Goal: Transaction & Acquisition: Book appointment/travel/reservation

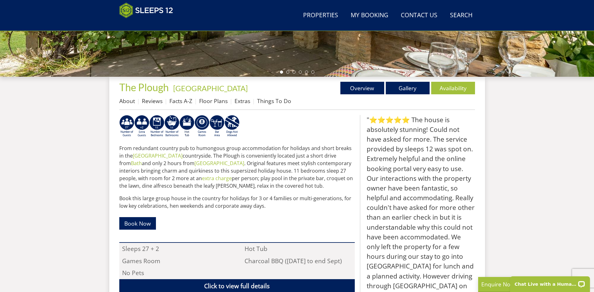
scroll to position [194, 0]
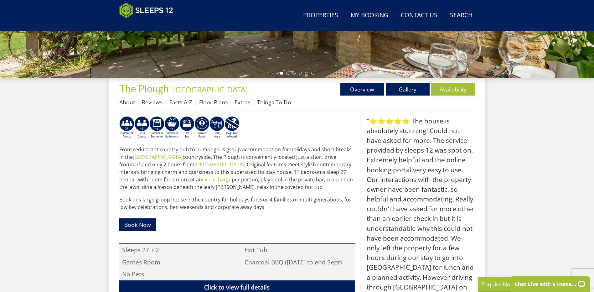
click at [449, 91] on link "Availability" at bounding box center [453, 89] width 44 height 13
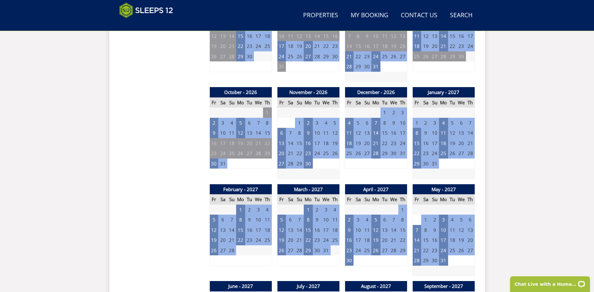
scroll to position [514, 0]
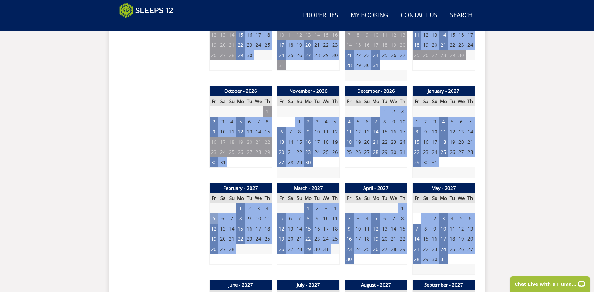
click at [213, 218] on td "5" at bounding box center [213, 218] width 9 height 10
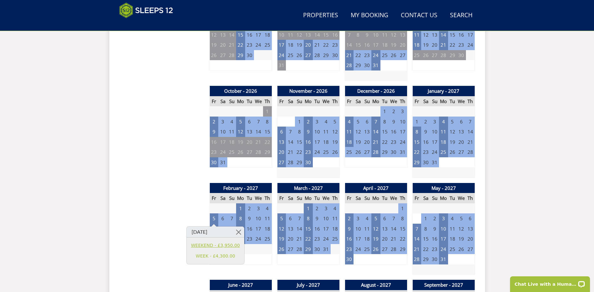
click at [217, 245] on link "WEEKEND - £3,950.00" at bounding box center [215, 245] width 49 height 7
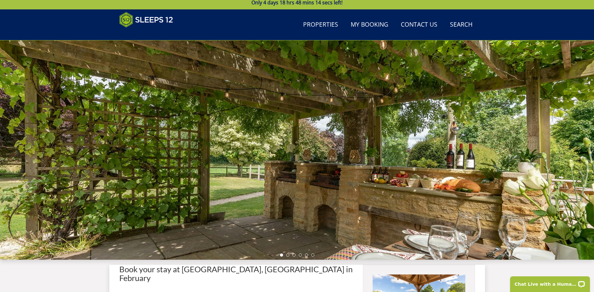
scroll to position [168, 0]
